Goal: Task Accomplishment & Management: Manage account settings

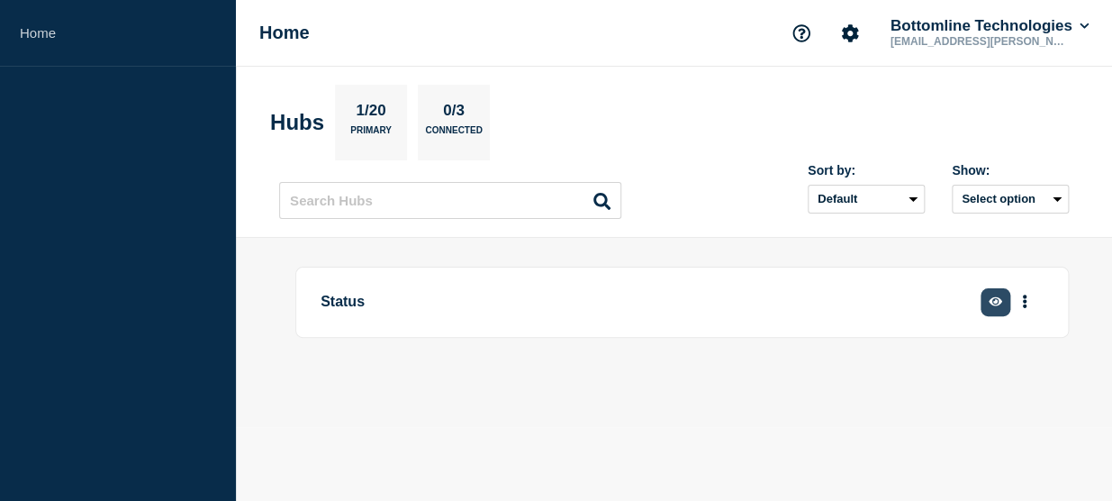
click at [999, 306] on icon "button" at bounding box center [996, 301] width 14 height 12
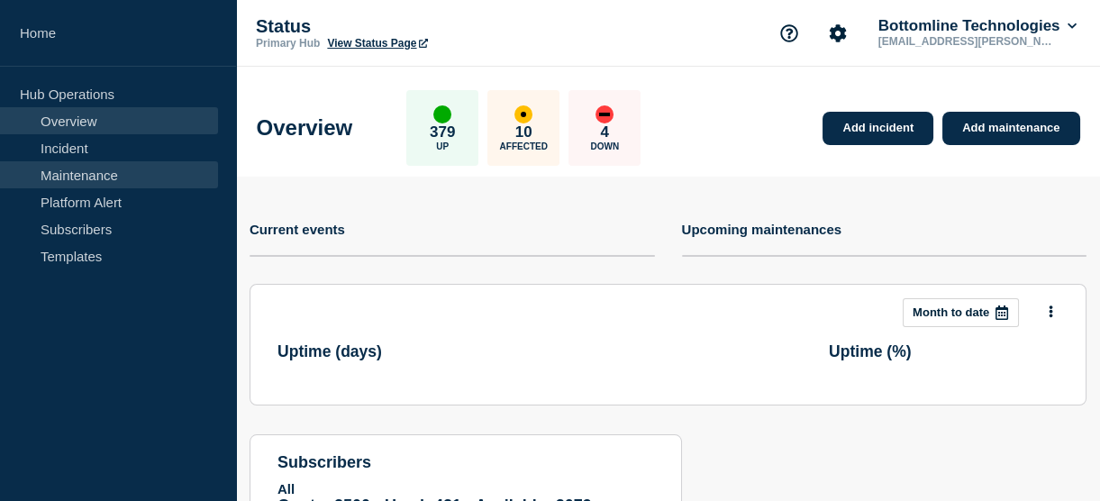
click at [92, 168] on link "Maintenance" at bounding box center [109, 174] width 218 height 27
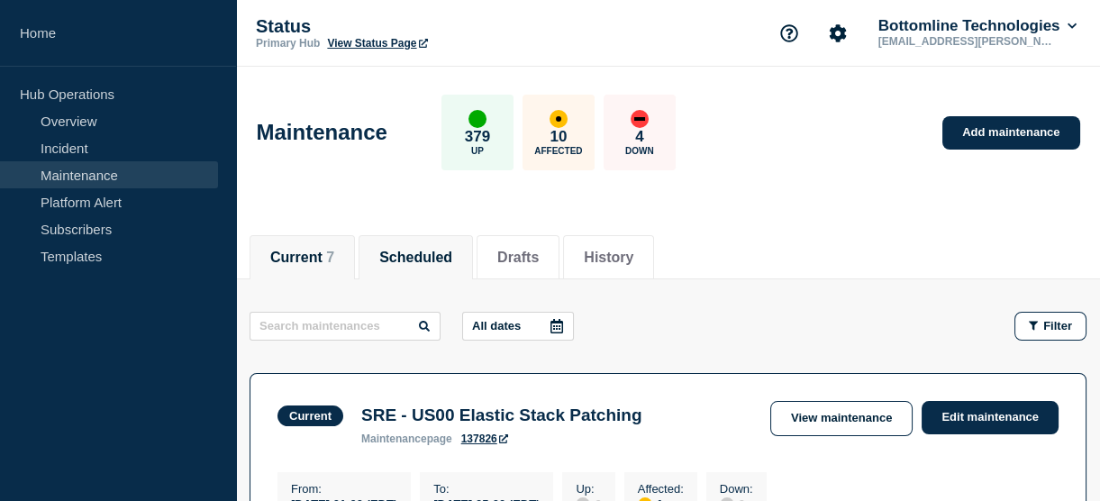
click at [434, 249] on button "Scheduled" at bounding box center [415, 257] width 73 height 16
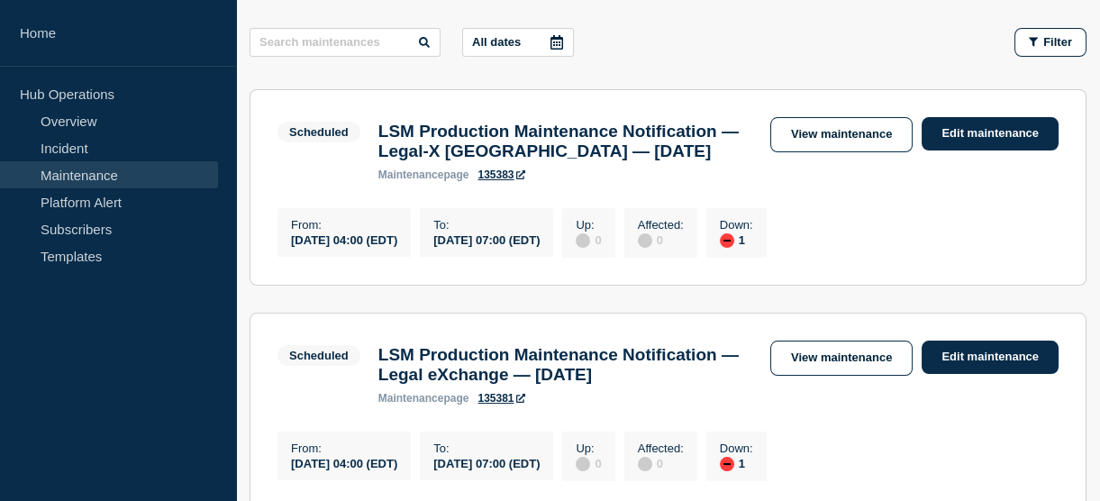
scroll to position [255, 0]
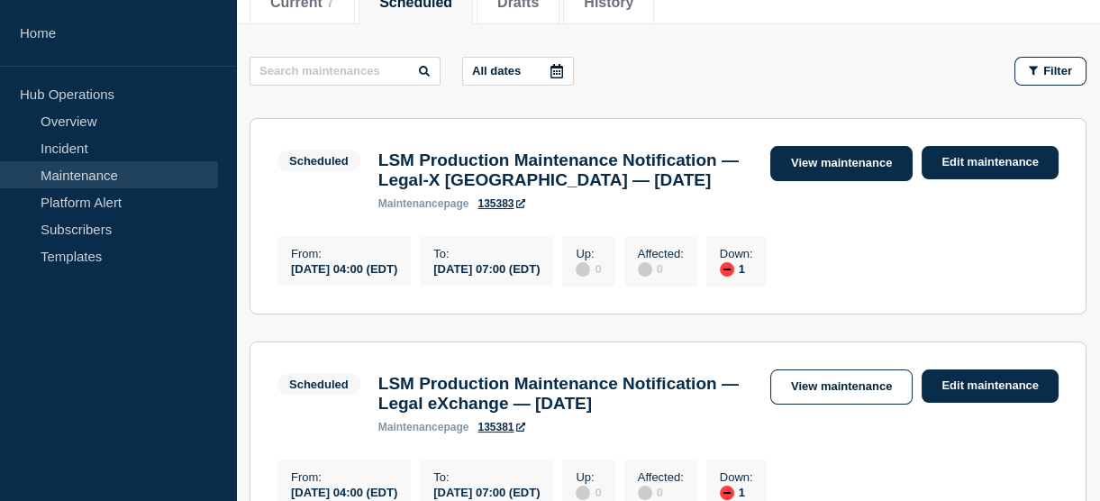
click at [795, 163] on link "View maintenance" at bounding box center [841, 163] width 142 height 35
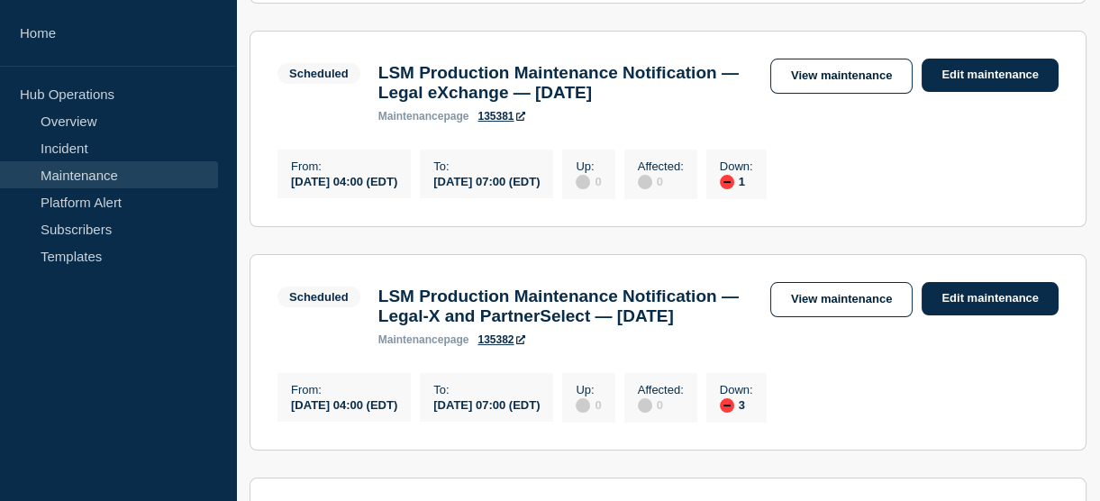
scroll to position [586, 0]
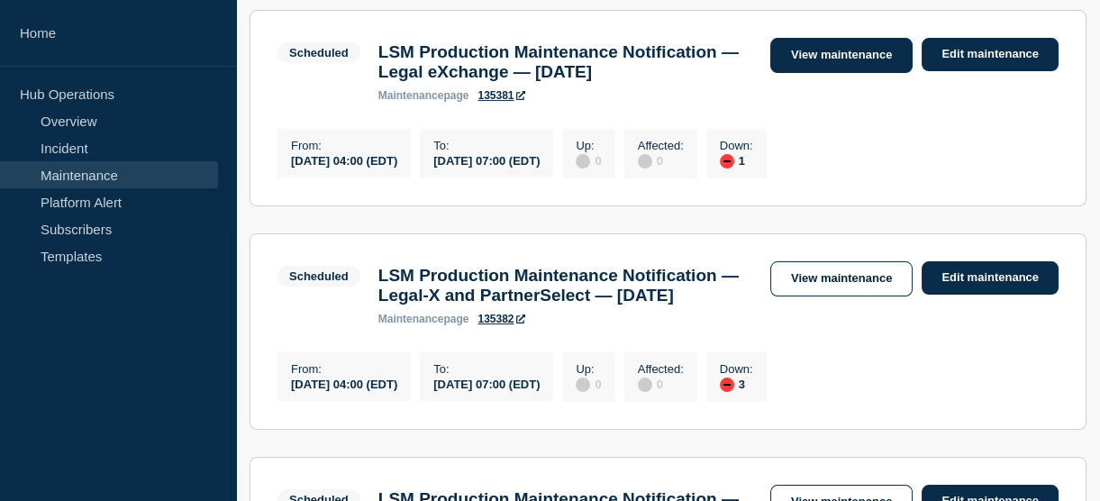
click at [808, 73] on link "View maintenance" at bounding box center [841, 55] width 142 height 35
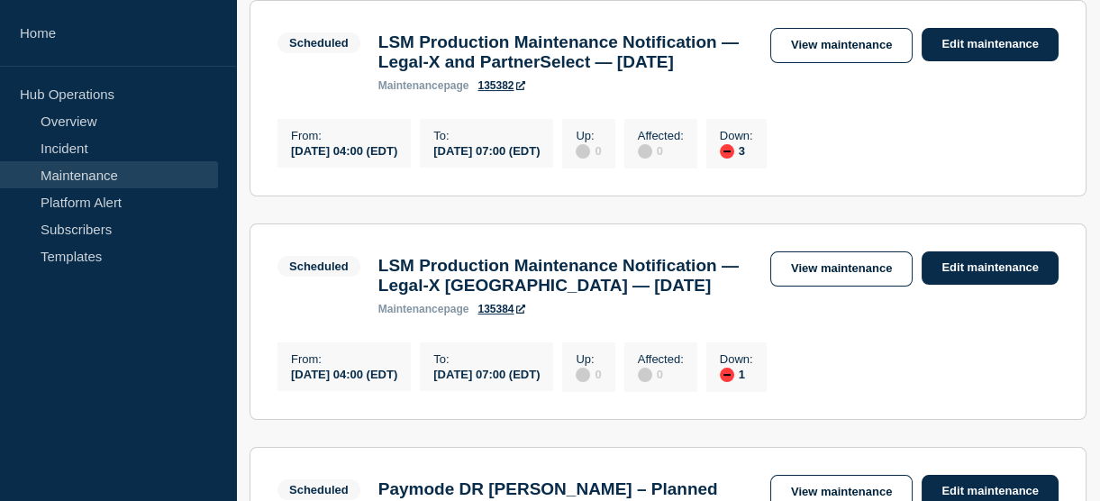
scroll to position [824, 0]
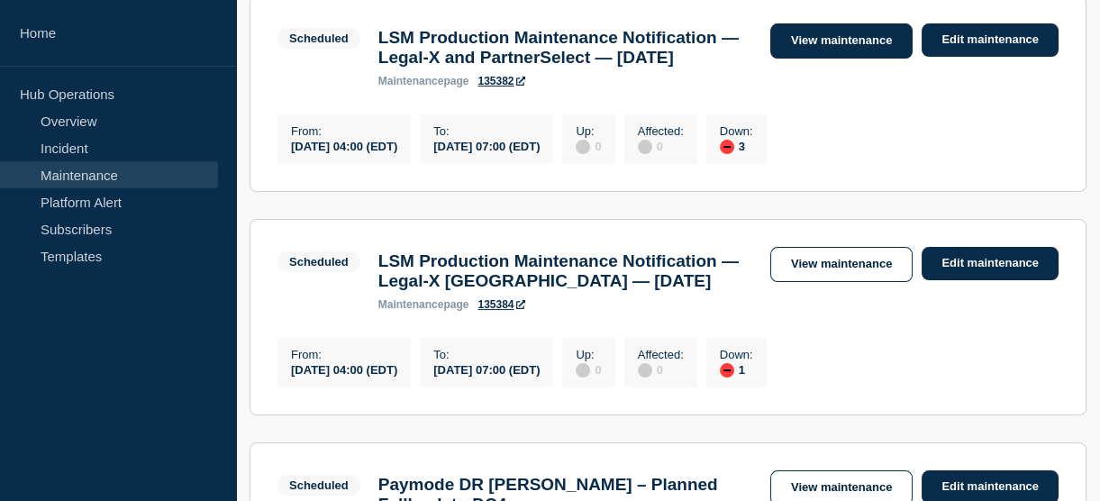
click at [795, 59] on link "View maintenance" at bounding box center [841, 40] width 142 height 35
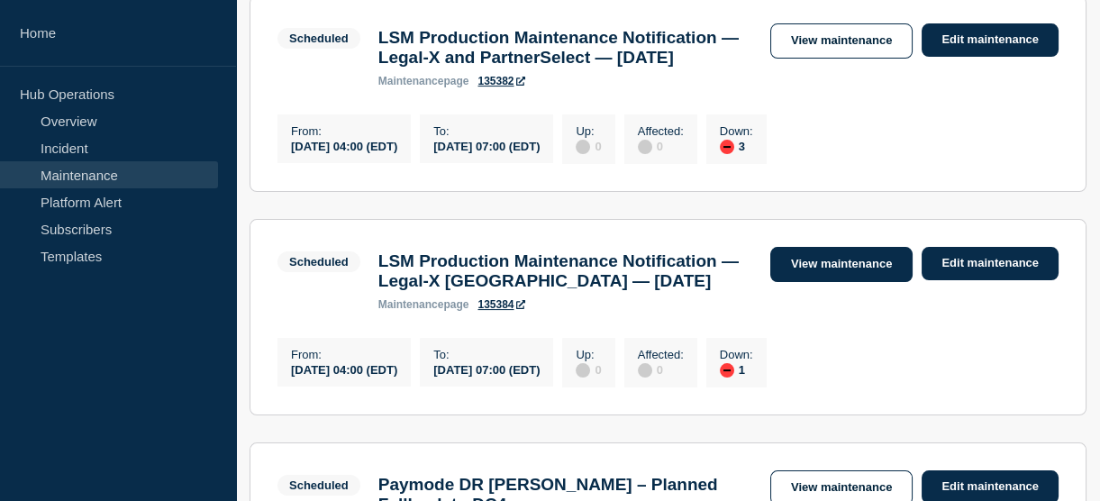
click at [809, 282] on link "View maintenance" at bounding box center [841, 264] width 142 height 35
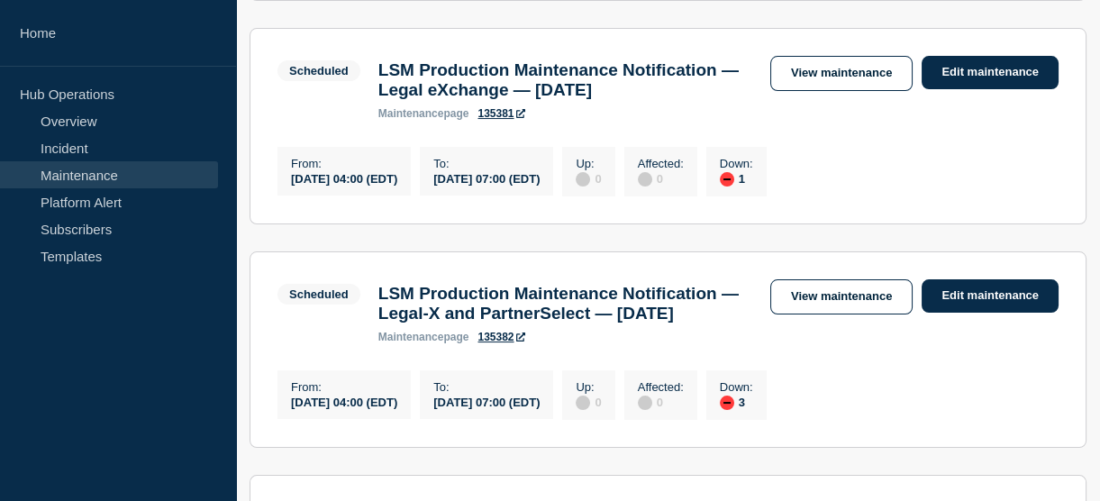
scroll to position [559, 0]
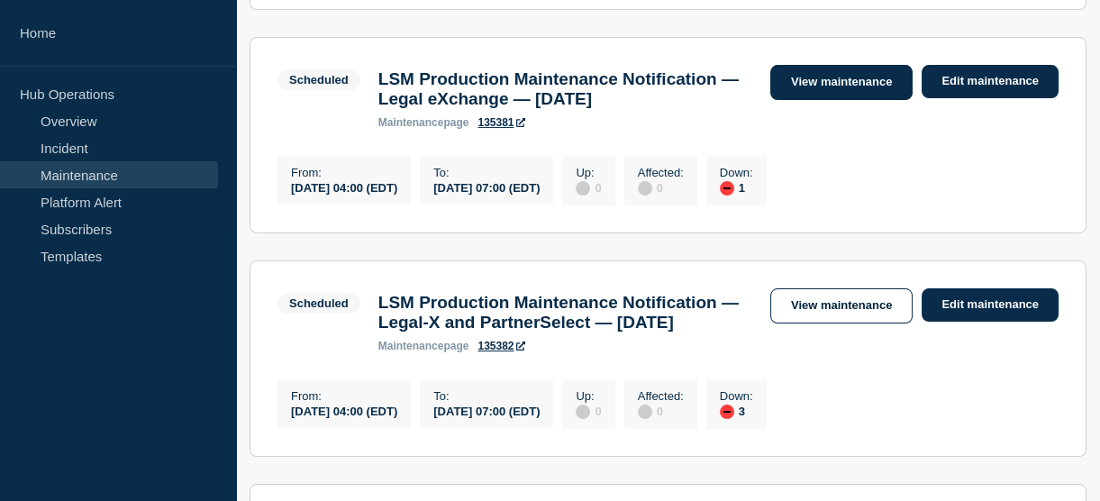
click at [843, 100] on link "View maintenance" at bounding box center [841, 82] width 142 height 35
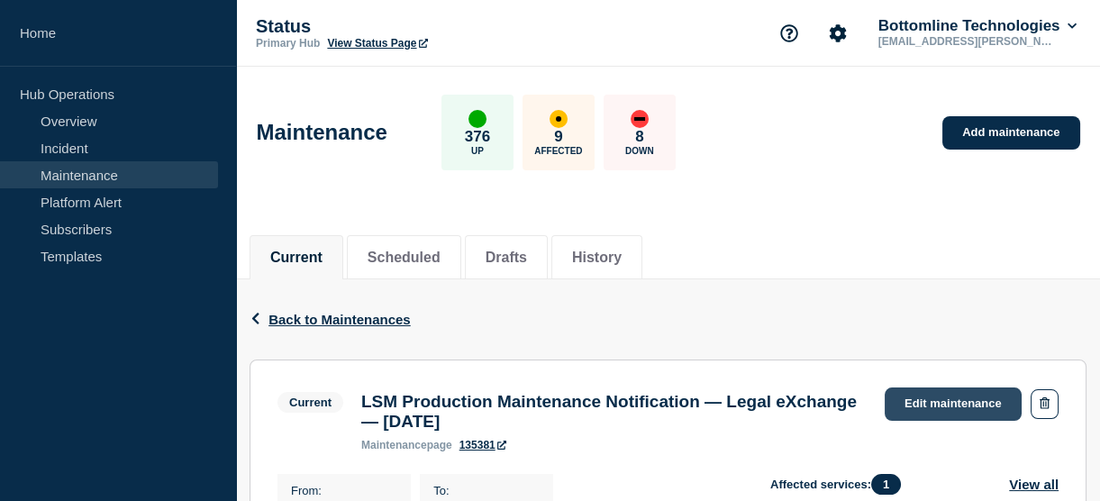
click at [913, 394] on link "Edit maintenance" at bounding box center [952, 403] width 137 height 33
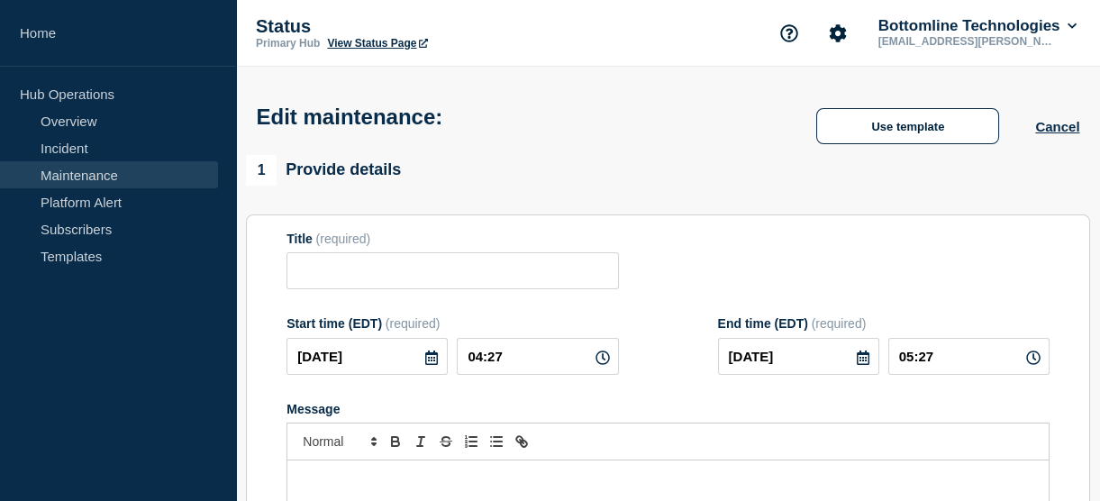
type input "LSM Production Maintenance Notification — Legal eXchange — September 21, 2025"
type input "04:00"
type input "07:00"
checkbox input "true"
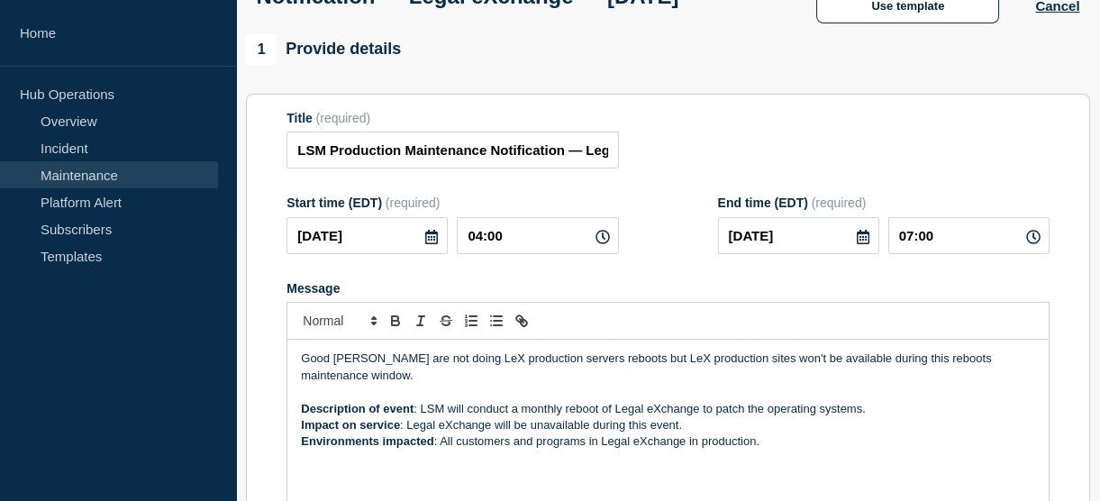
scroll to position [162, 0]
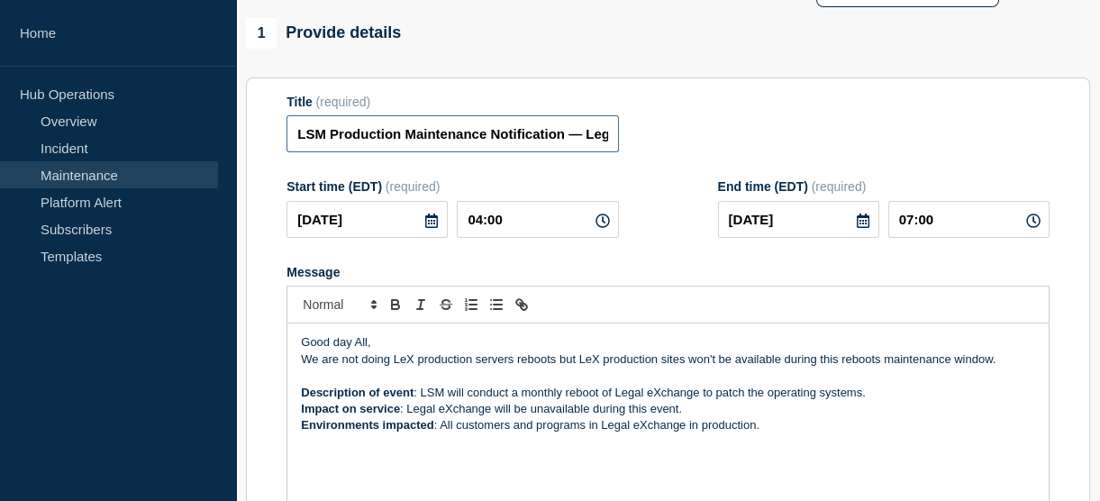
click at [299, 152] on input "LSM Production Maintenance Notification — Legal eXchange — September 21, 2025" at bounding box center [451, 133] width 331 height 37
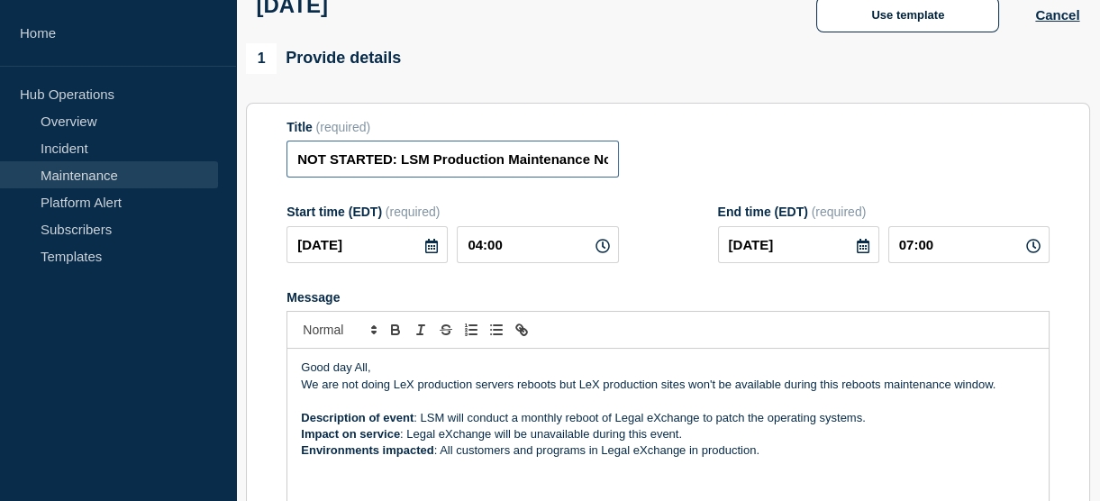
type input "NOT STARTED: LSM Production Maintenance Notification — Legal eXchange — Septemb…"
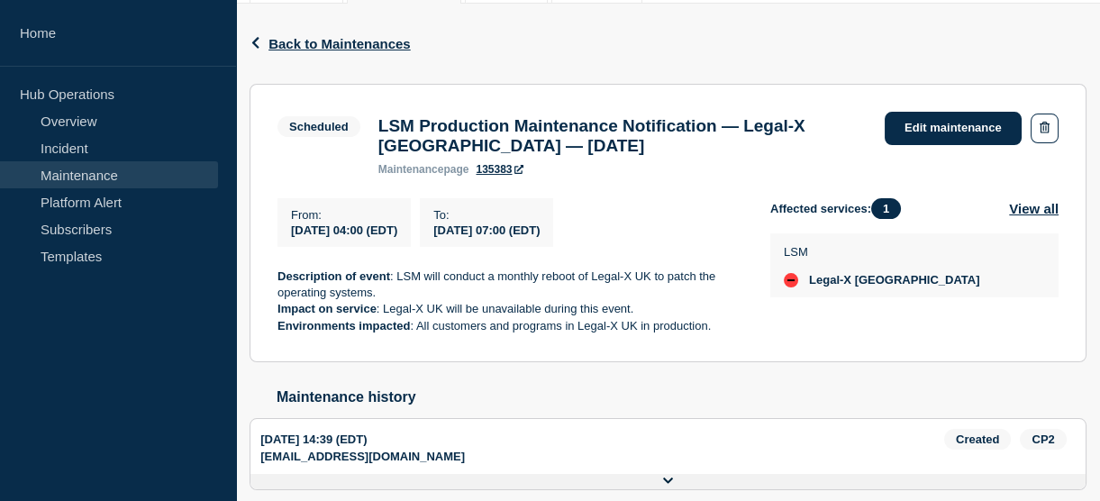
scroll to position [360, 0]
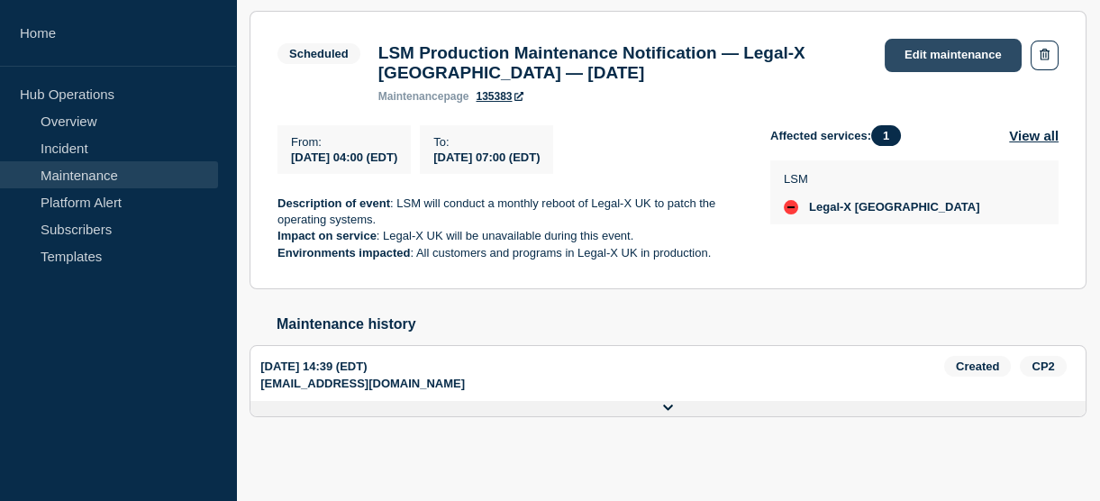
click at [928, 39] on link "Edit maintenance" at bounding box center [952, 55] width 137 height 33
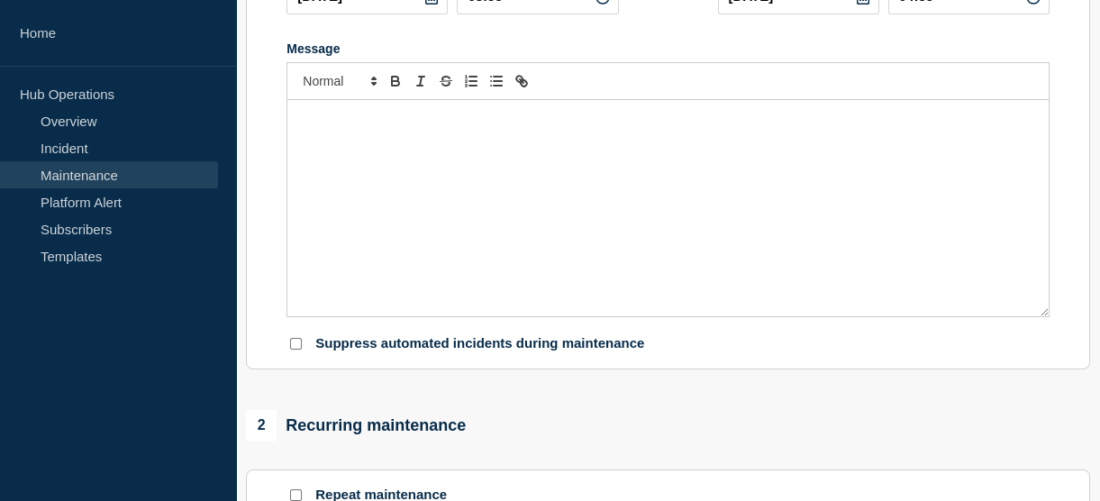
type input "LSM Production Maintenance Notification — Legal-X [GEOGRAPHIC_DATA] — [DATE]"
type input "04:00"
type input "07:00"
checkbox input "true"
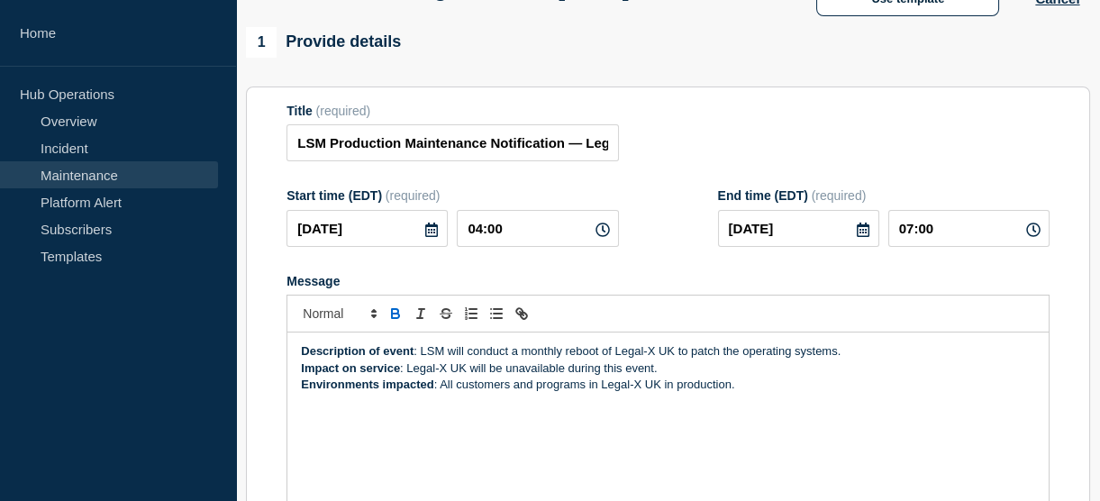
scroll to position [126, 0]
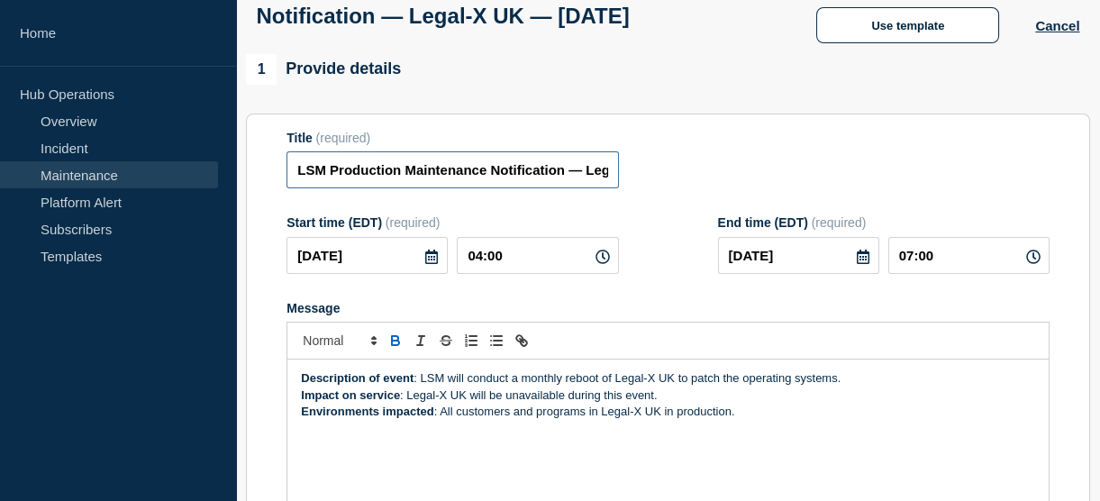
click at [288, 188] on input "LSM Production Maintenance Notification — Legal-X [GEOGRAPHIC_DATA] — [DATE]" at bounding box center [451, 169] width 331 height 37
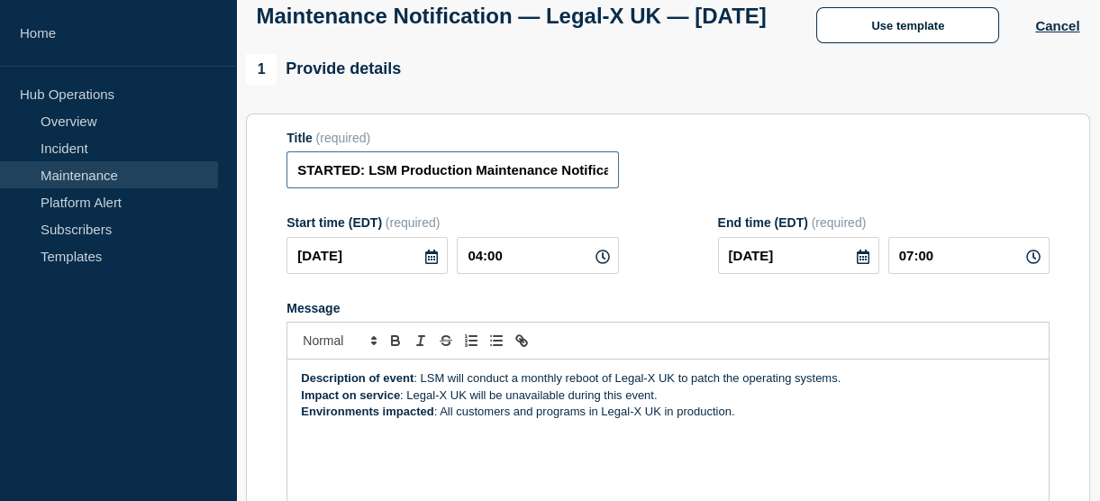
type input "STARTED: LSM Production Maintenance Notification — Legal-X UK — September 21, 2…"
click at [301, 385] on strong "Description of event" at bounding box center [357, 378] width 113 height 14
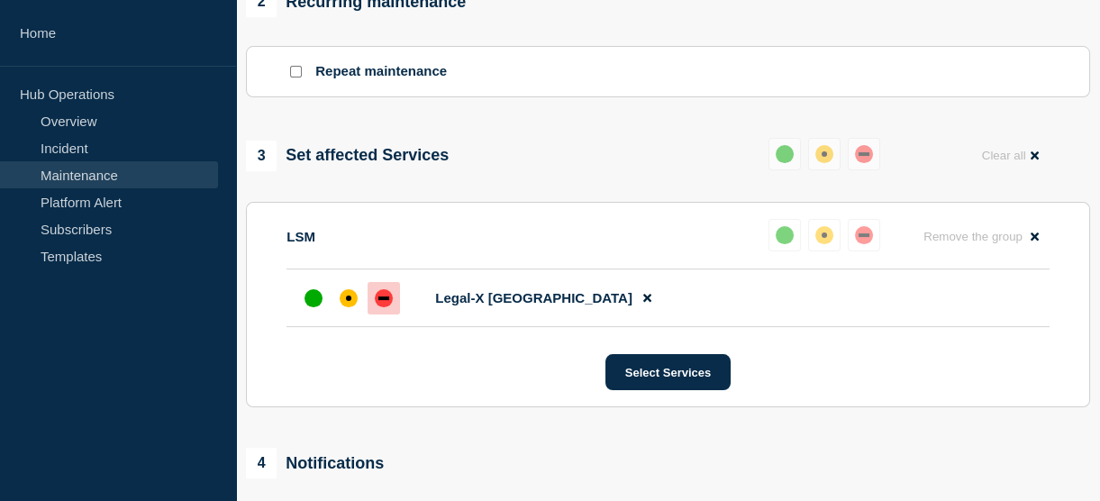
scroll to position [1250, 0]
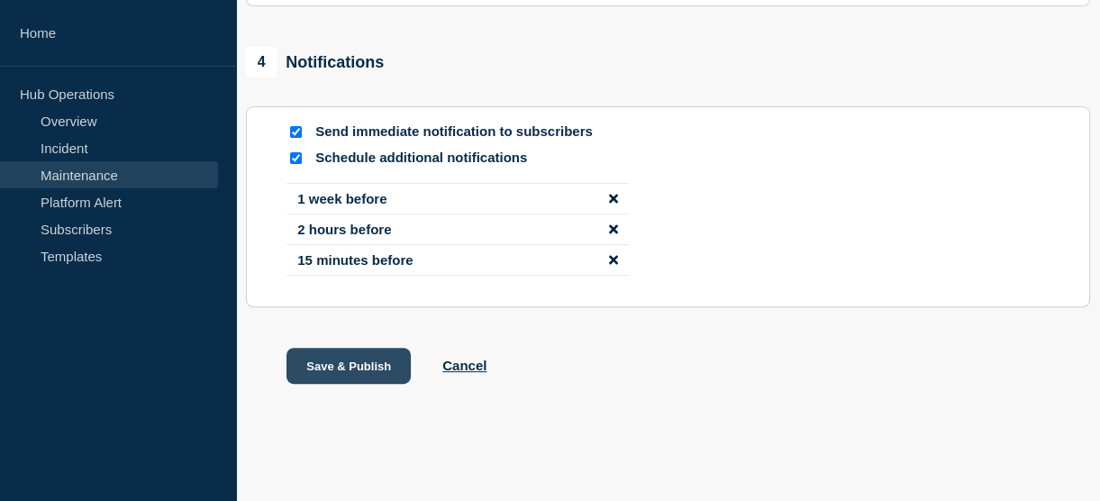
click at [334, 356] on button "Save & Publish" at bounding box center [348, 366] width 124 height 36
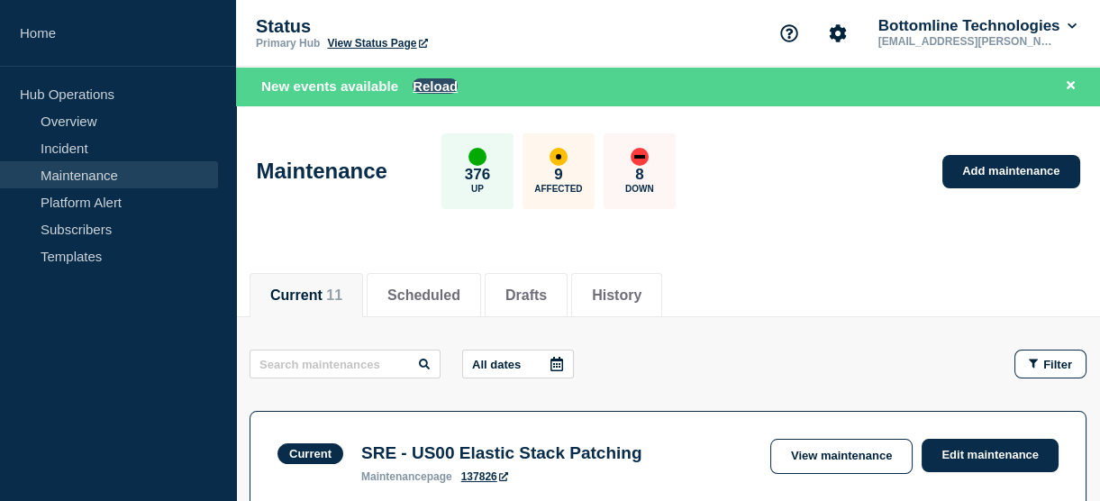
click at [440, 86] on button "Reload" at bounding box center [434, 85] width 45 height 15
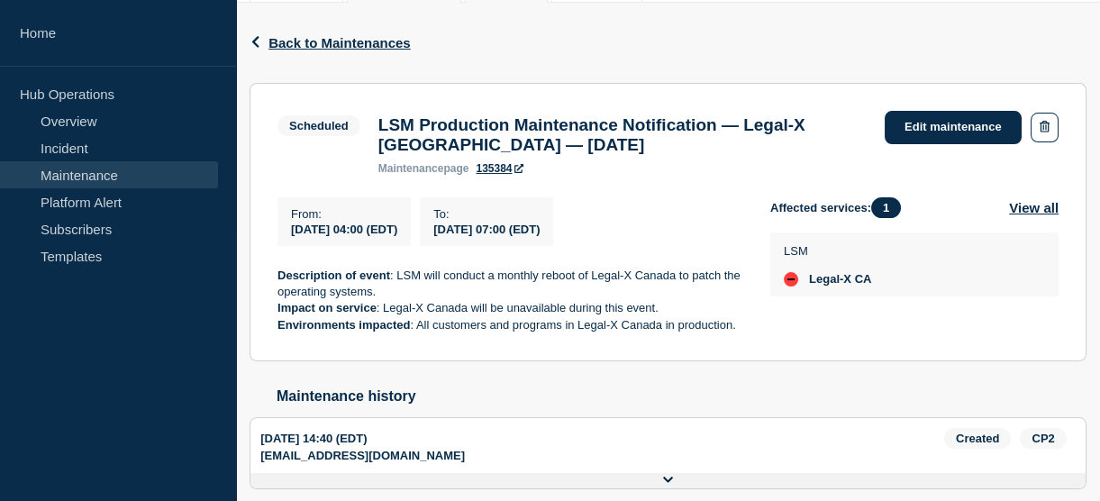
scroll to position [154, 0]
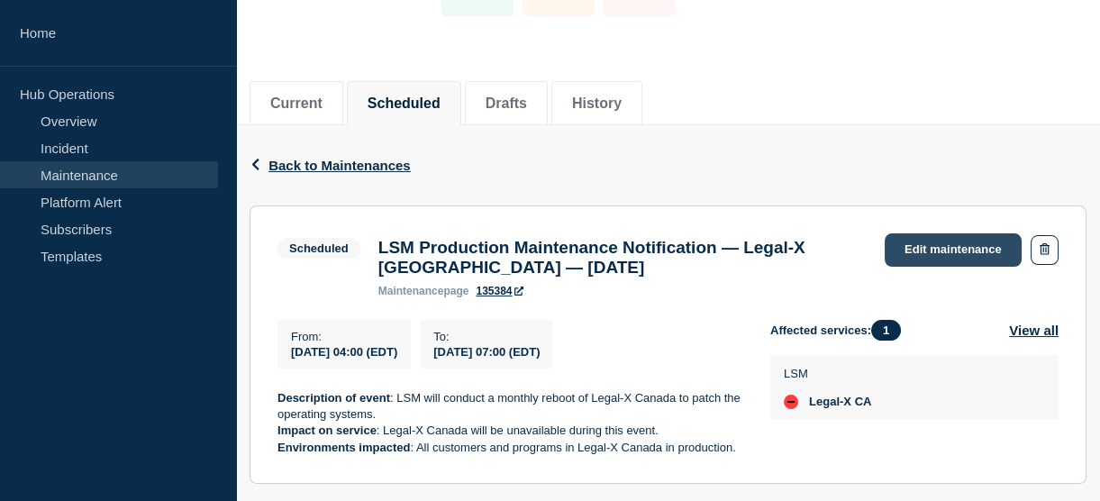
click at [902, 243] on link "Edit maintenance" at bounding box center [952, 249] width 137 height 33
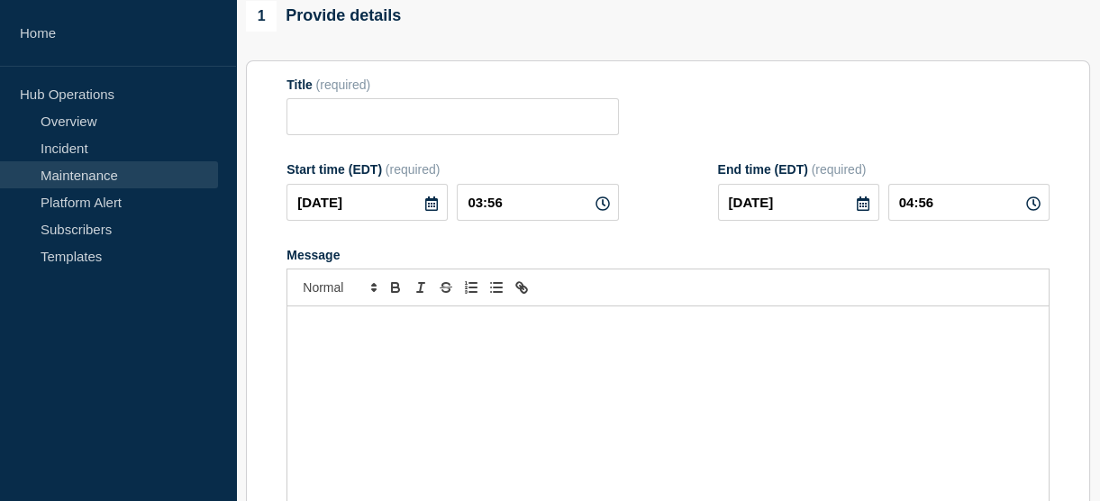
type input "LSM Production Maintenance Notification — Legal-X [GEOGRAPHIC_DATA] — [DATE]"
type input "04:00"
type input "07:00"
checkbox input "true"
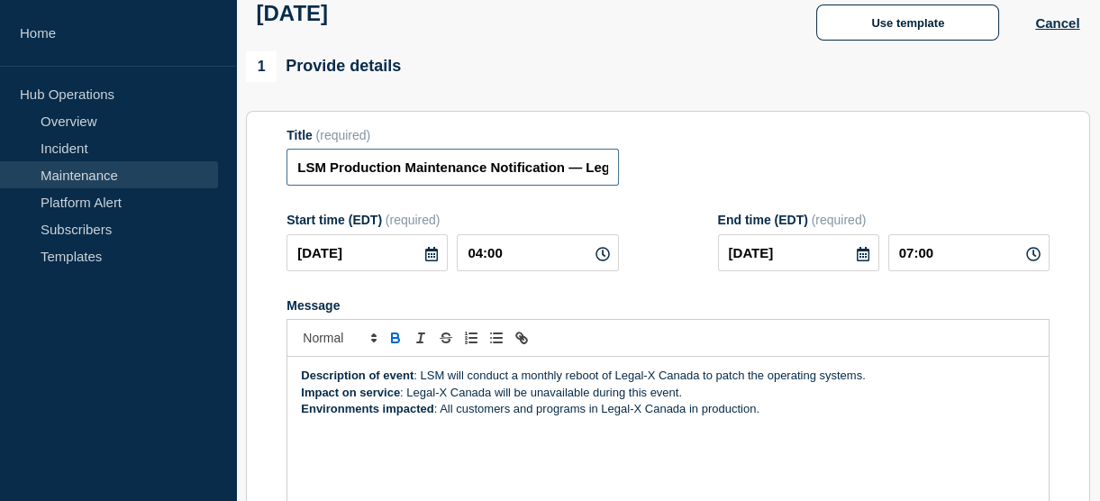
click at [296, 178] on input "LSM Production Maintenance Notification — Legal-X [GEOGRAPHIC_DATA] — [DATE]" at bounding box center [451, 167] width 331 height 37
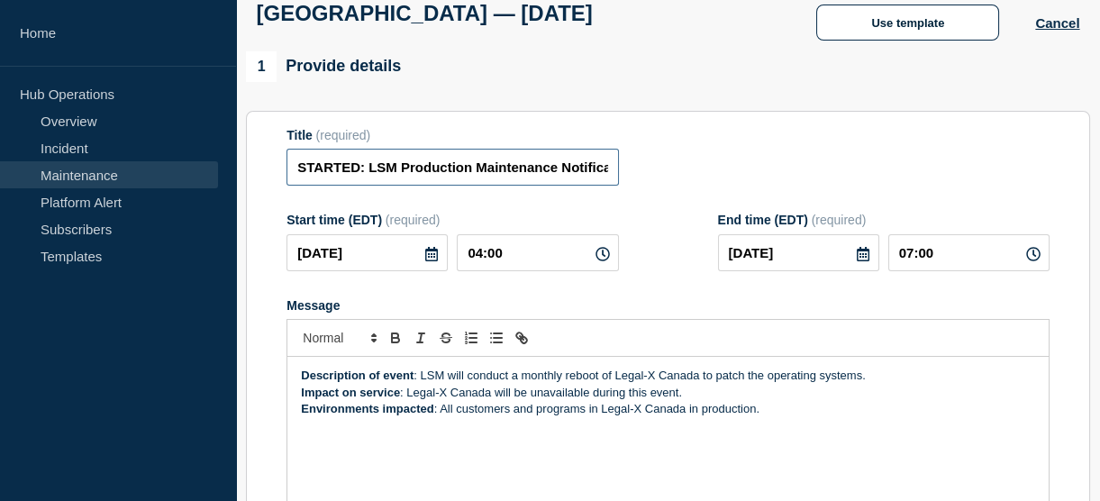
type input "STARTED: LSM Production Maintenance Notification — Legal-X Canada — September 2…"
click at [301, 382] on strong "Description of event" at bounding box center [357, 375] width 113 height 14
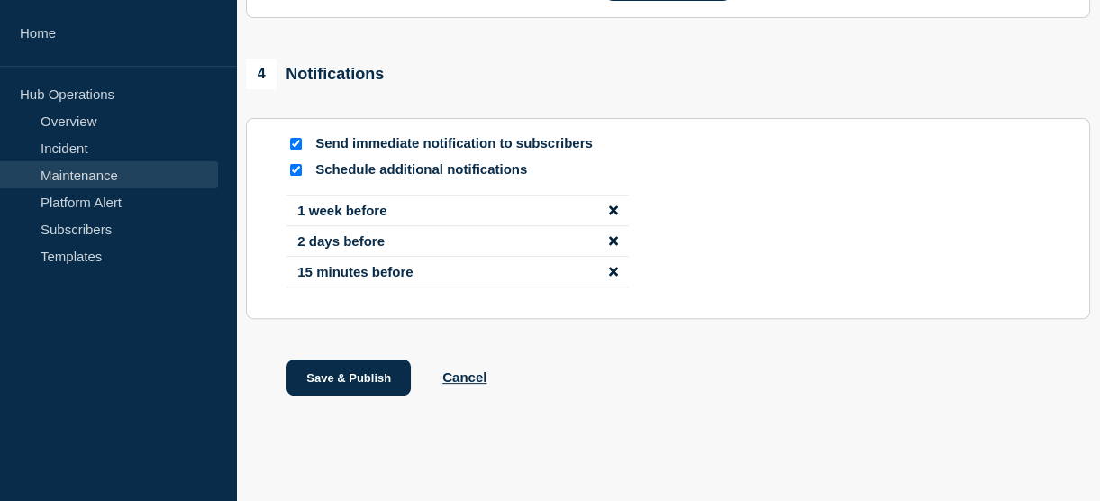
scroll to position [1248, 0]
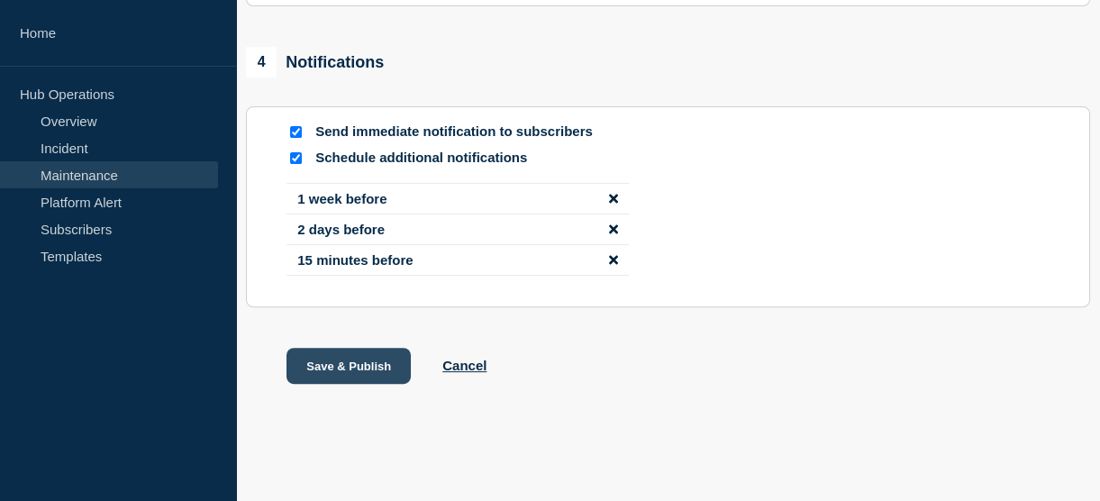
click at [358, 365] on button "Save & Publish" at bounding box center [348, 366] width 124 height 36
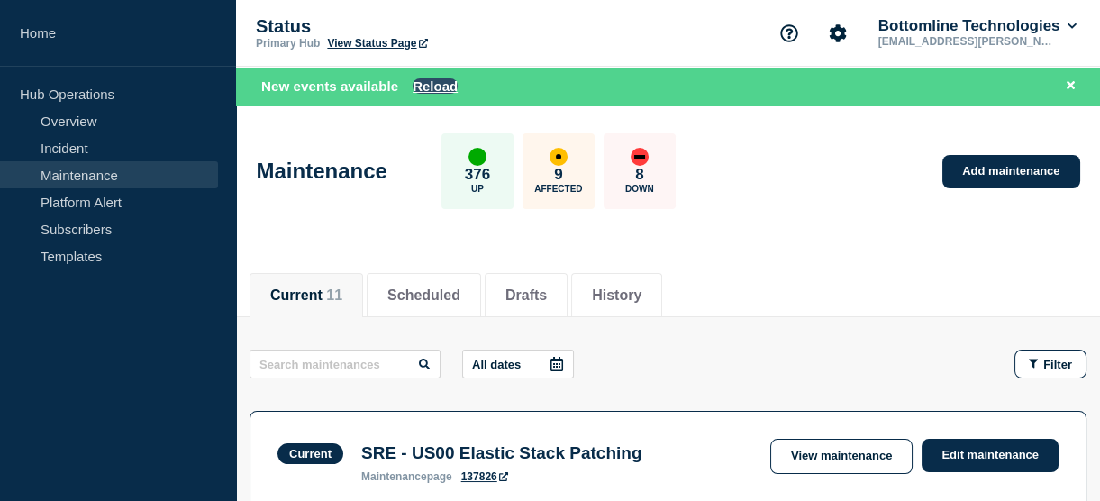
click at [439, 78] on button "Reload" at bounding box center [434, 85] width 45 height 15
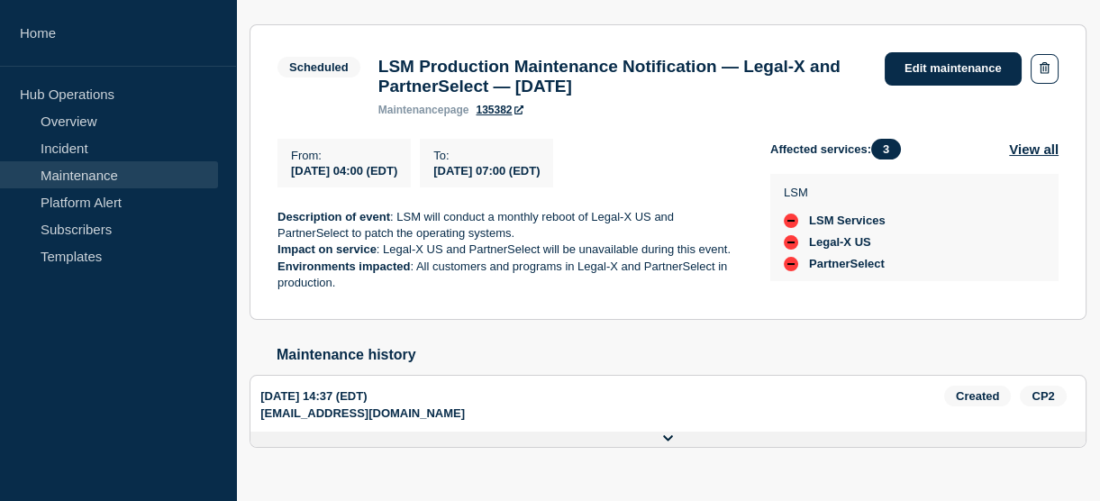
scroll to position [341, 0]
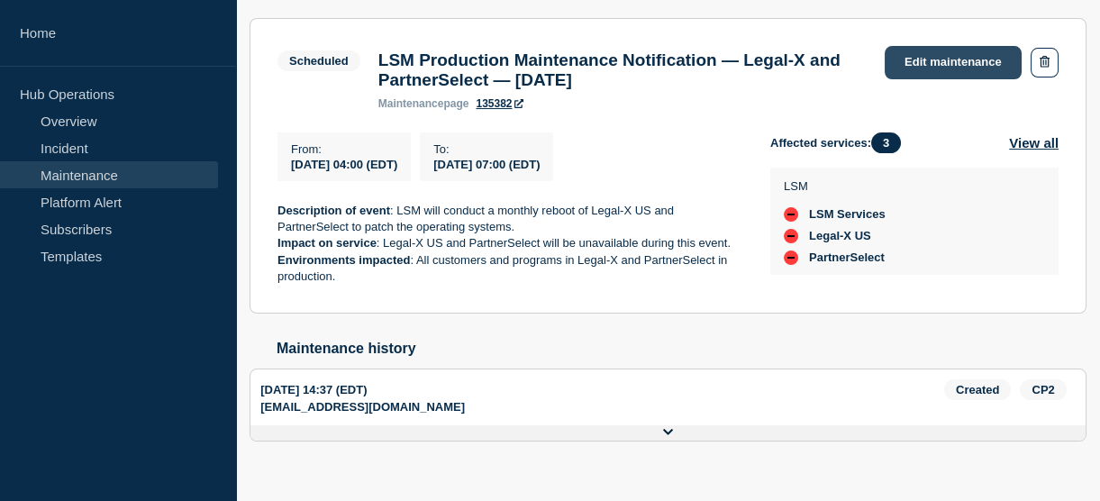
click at [905, 60] on link "Edit maintenance" at bounding box center [952, 62] width 137 height 33
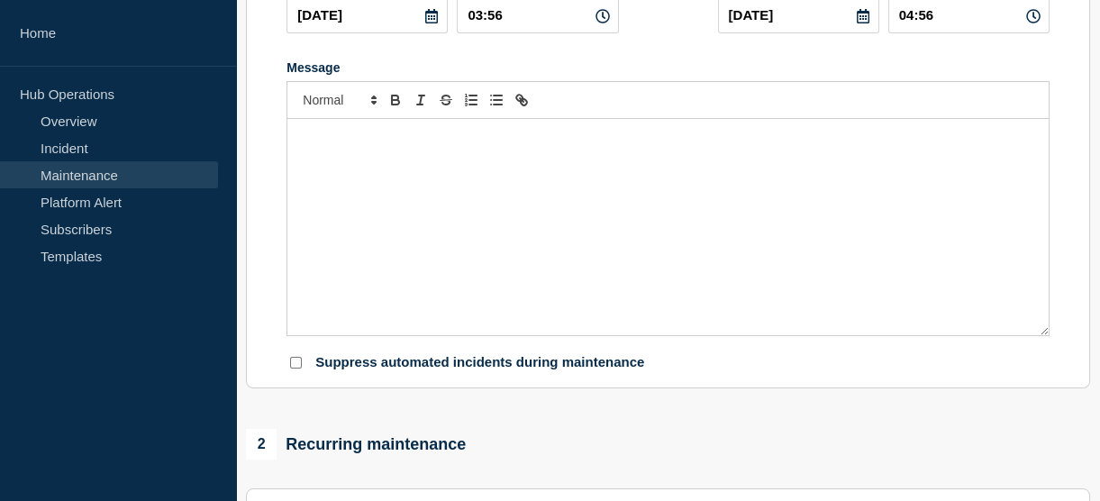
type input "LSM Production Maintenance Notification — Legal-X and PartnerSelect — [DATE]"
type input "04:00"
type input "07:00"
checkbox input "true"
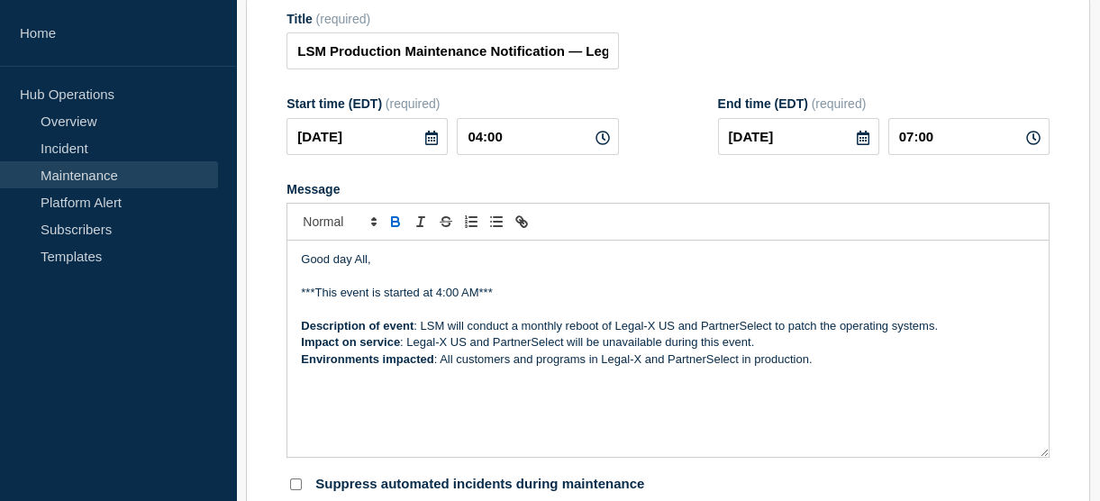
scroll to position [269, 0]
click at [288, 67] on input "LSM Production Maintenance Notification — Legal-X and PartnerSelect — [DATE]" at bounding box center [451, 51] width 331 height 37
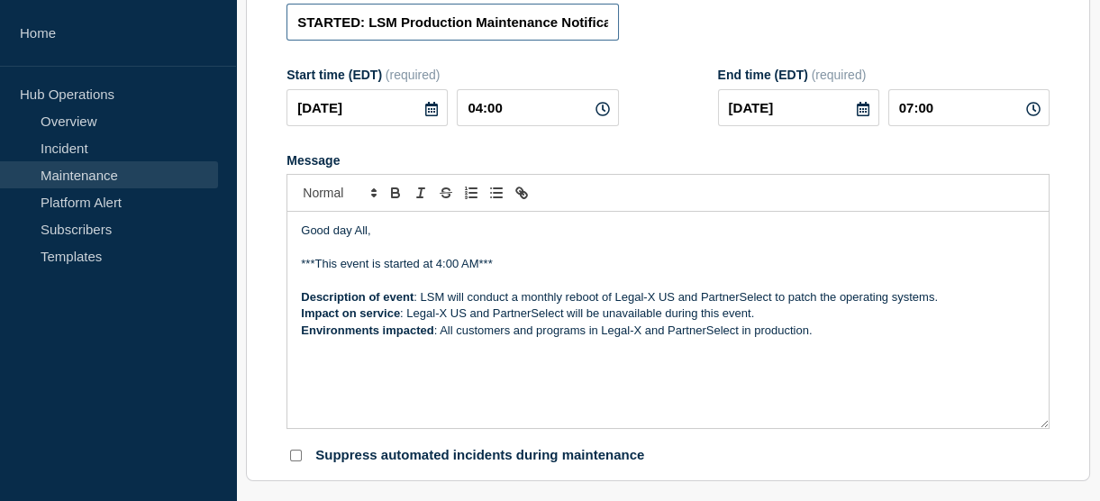
type input "STARTED: LSM Production Maintenance Notification — Legal-X and PartnerSelect — …"
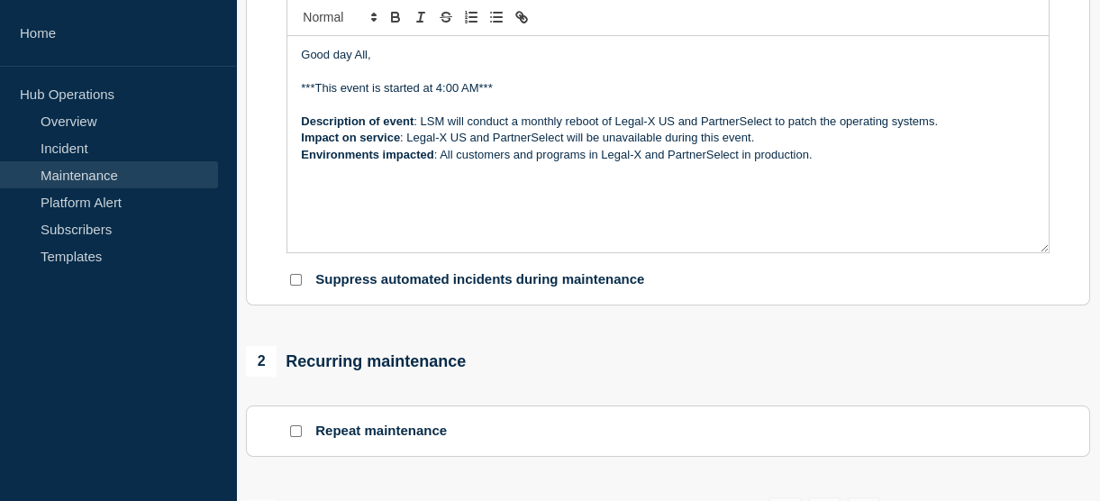
scroll to position [1394, 0]
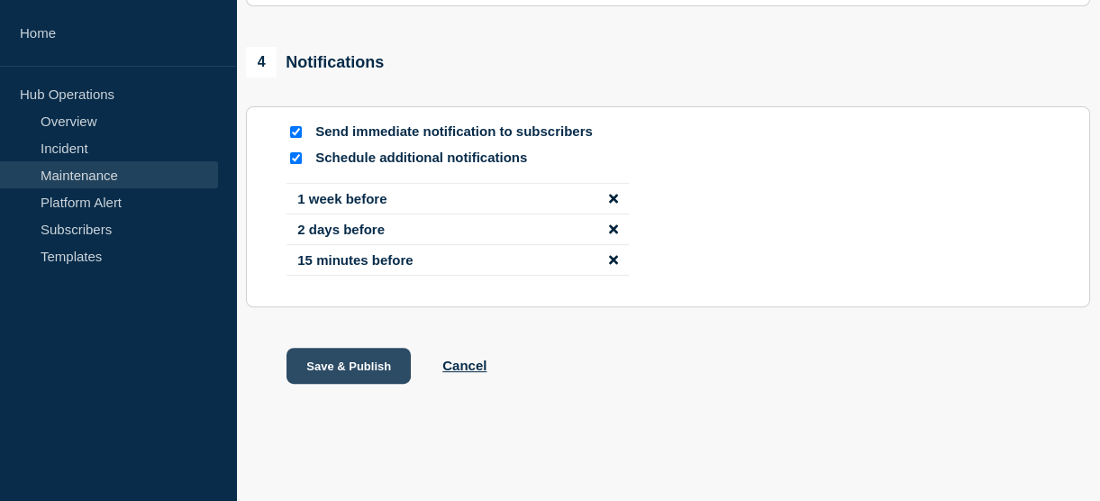
click at [379, 363] on button "Save & Publish" at bounding box center [348, 366] width 124 height 36
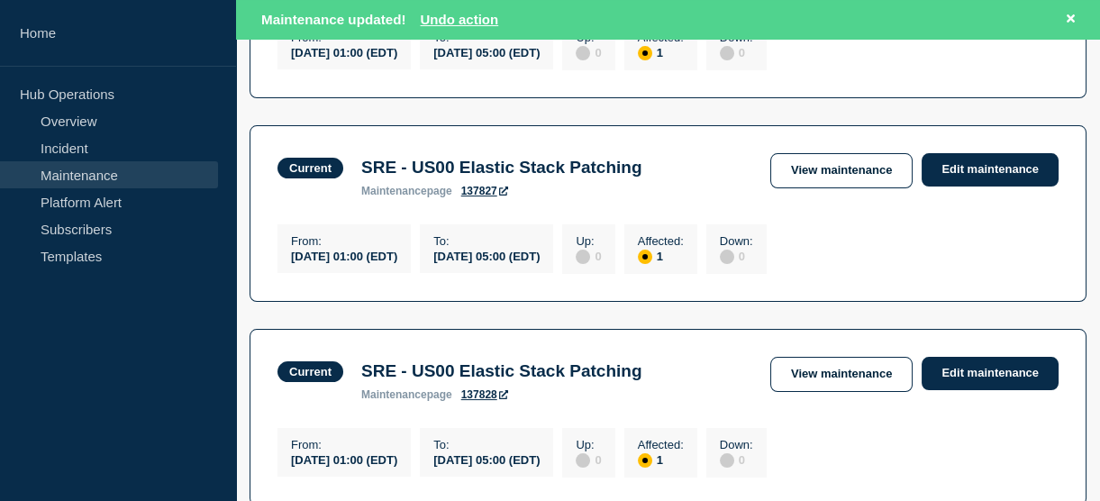
scroll to position [494, 0]
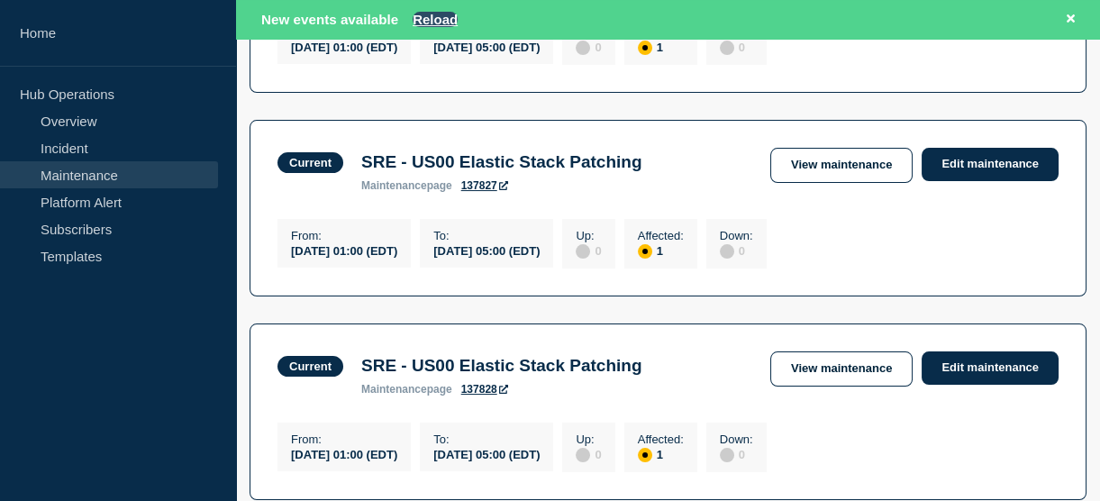
click at [440, 19] on button "Reload" at bounding box center [434, 19] width 45 height 15
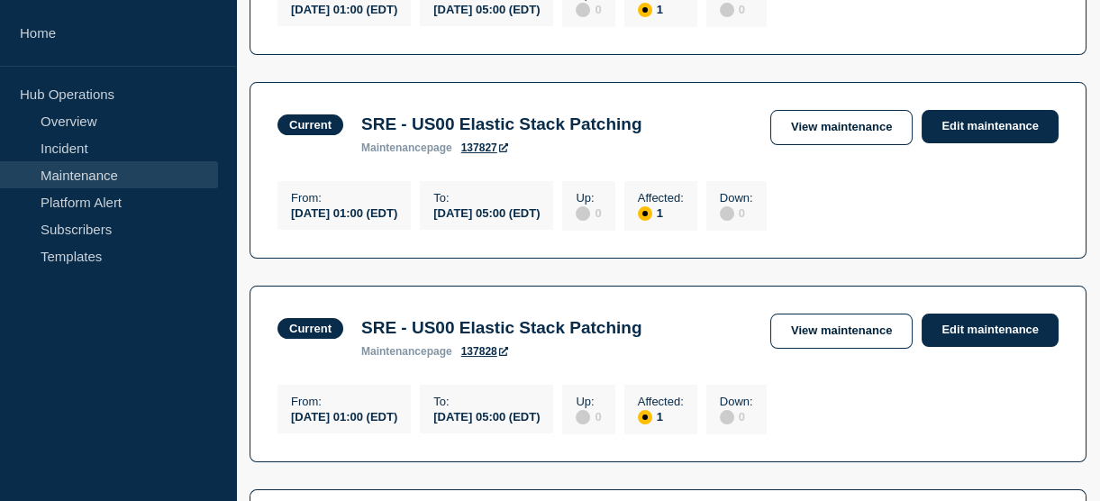
scroll to position [456, 0]
